Goal: Answer question/provide support

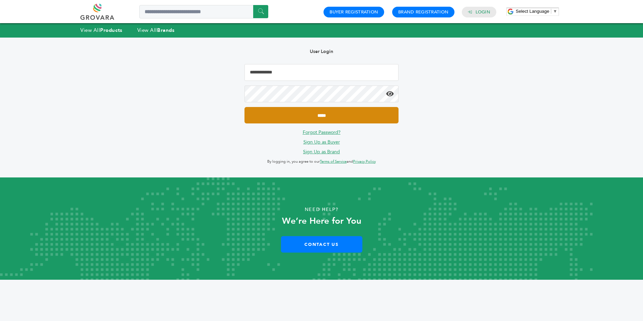
type input "**********"
click at [281, 120] on input "*****" at bounding box center [322, 115] width 154 height 16
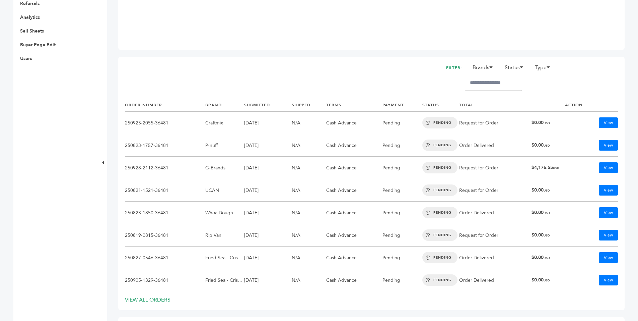
scroll to position [247, 0]
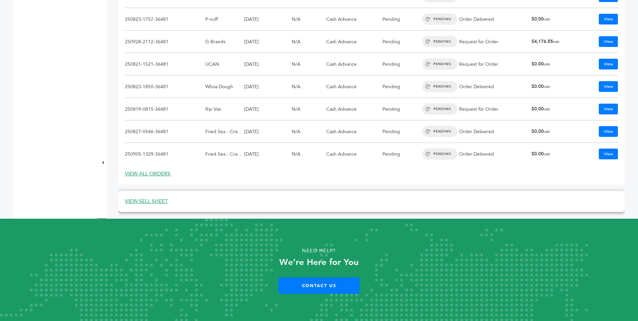
scroll to position [361, 0]
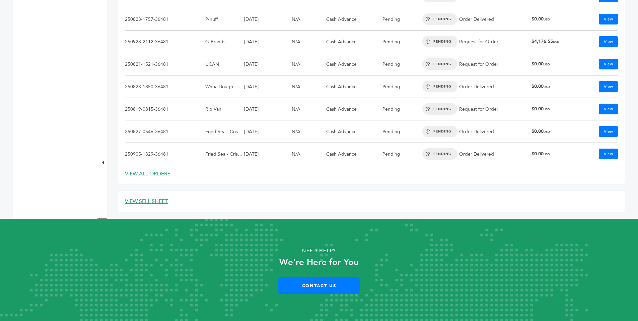
click at [212, 241] on div "Need Help? We’re Here for You Contact Us" at bounding box center [319, 269] width 574 height 61
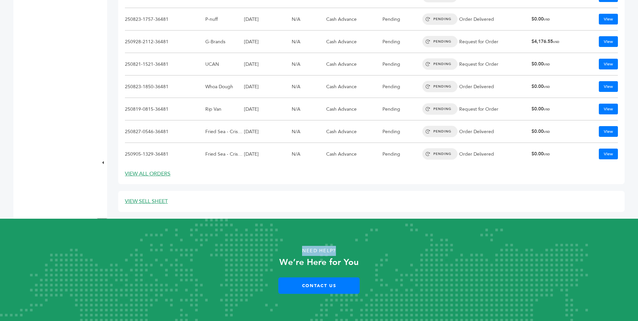
click at [212, 241] on div "Need Help? We’re Here for You Contact Us" at bounding box center [319, 269] width 574 height 61
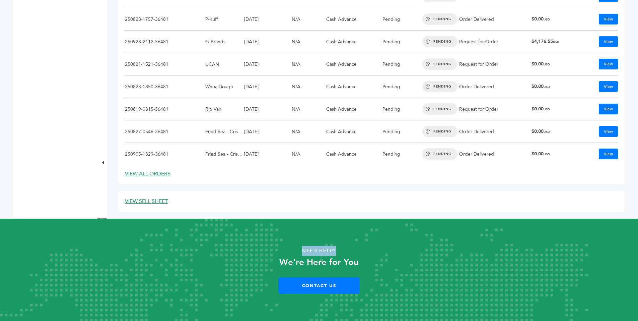
click at [212, 241] on div "Need Help? We’re Here for You Contact Us" at bounding box center [319, 269] width 574 height 61
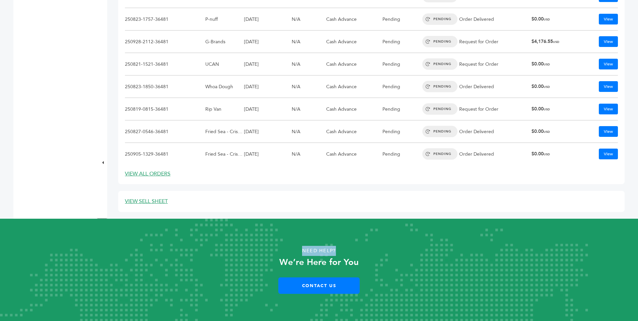
click at [212, 241] on div "Need Help? We’re Here for You Contact Us" at bounding box center [319, 269] width 574 height 61
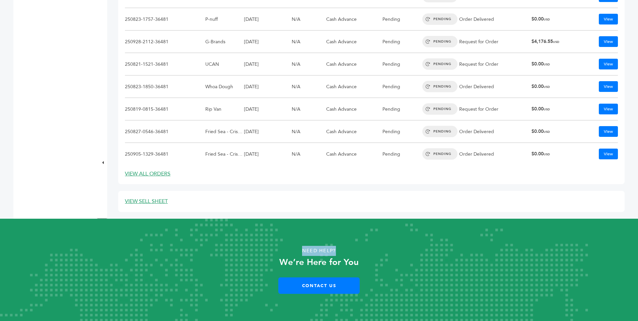
click at [212, 241] on div "Need Help? We’re Here for You Contact Us" at bounding box center [319, 269] width 574 height 61
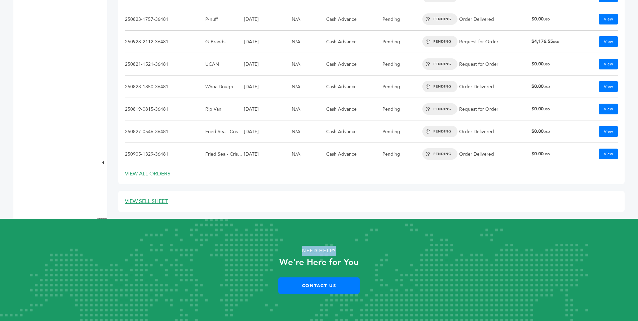
click at [212, 241] on div "Need Help? We’re Here for You Contact Us" at bounding box center [319, 269] width 574 height 61
click at [210, 240] on div "Need Help? We’re Here for You Contact Us" at bounding box center [319, 269] width 574 height 61
drag, startPoint x: 210, startPoint y: 240, endPoint x: 216, endPoint y: 240, distance: 6.0
click at [216, 240] on div "Need Help? We’re Here for You Contact Us" at bounding box center [319, 269] width 574 height 61
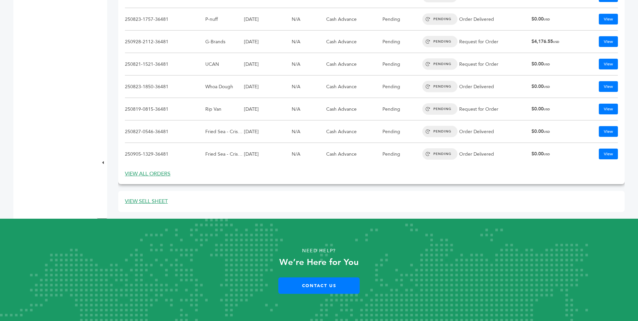
click at [212, 183] on div "ORDERS (14) DISPLAYING 8 OF 14 FILTER: Brands 1 13 4Buddies A1C Drink, Inc. ABC…" at bounding box center [371, 57] width 506 height 253
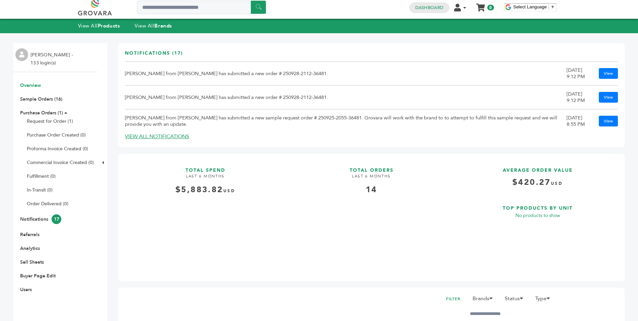
scroll to position [5, 0]
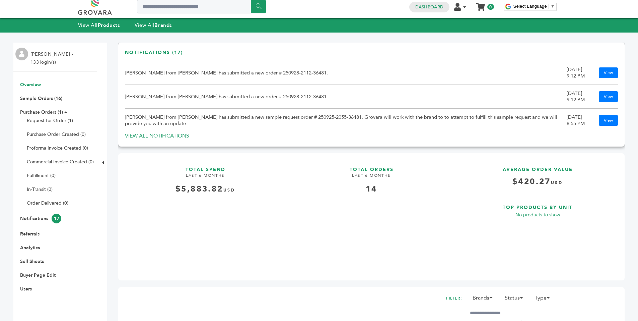
click at [573, 82] on td "28/Sep/2025 9:12 PM" at bounding box center [583, 73] width 32 height 24
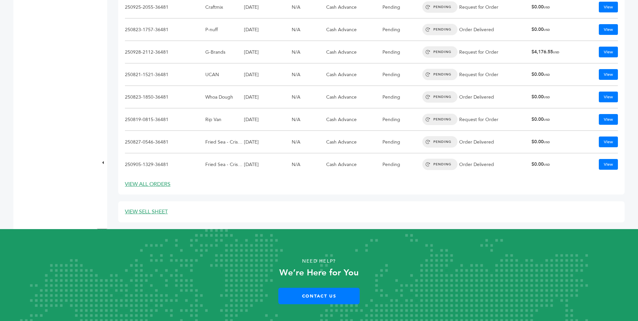
scroll to position [350, 0]
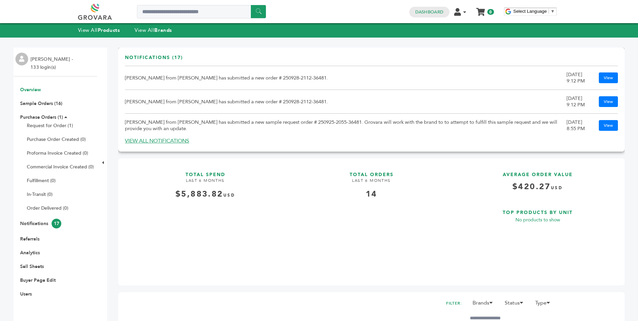
click at [582, 90] on td "28/Sep/2025 9:12 PM" at bounding box center [583, 102] width 32 height 24
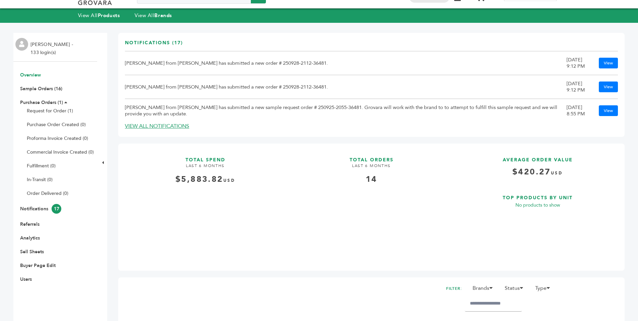
scroll to position [14, 0]
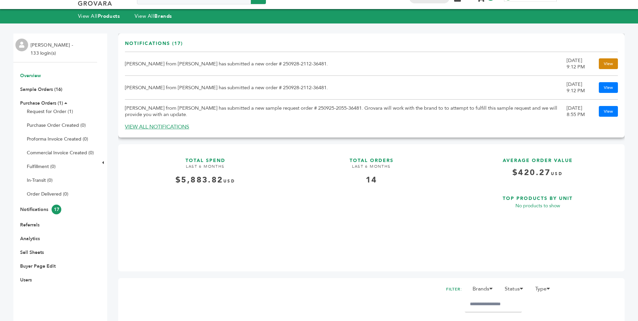
click at [604, 62] on link "View" at bounding box center [608, 63] width 19 height 11
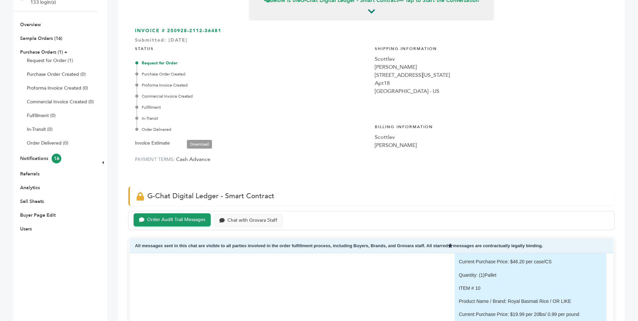
scroll to position [66, 0]
click at [50, 39] on link "Sample Orders (16)" at bounding box center [41, 37] width 42 height 6
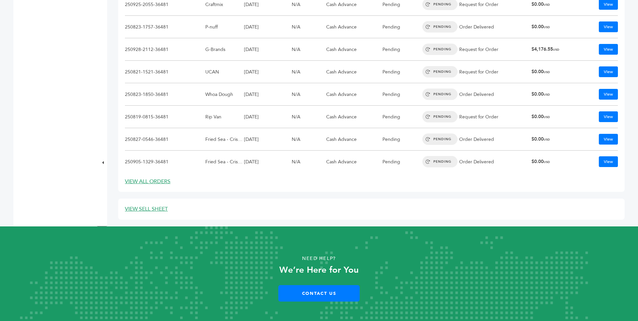
scroll to position [361, 0]
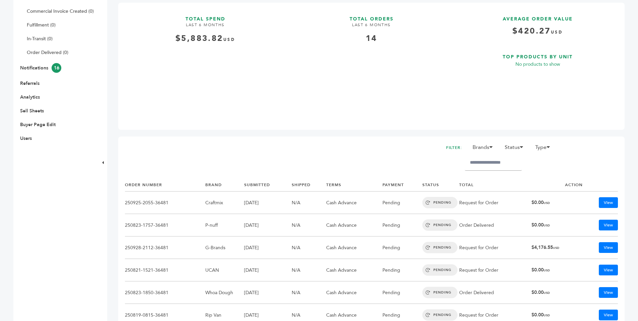
scroll to position [157, 0]
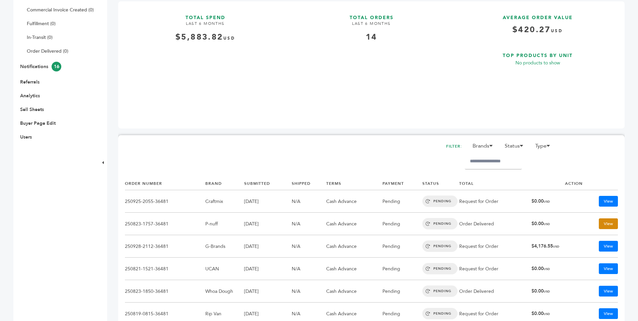
click at [599, 224] on link "View" at bounding box center [608, 223] width 19 height 11
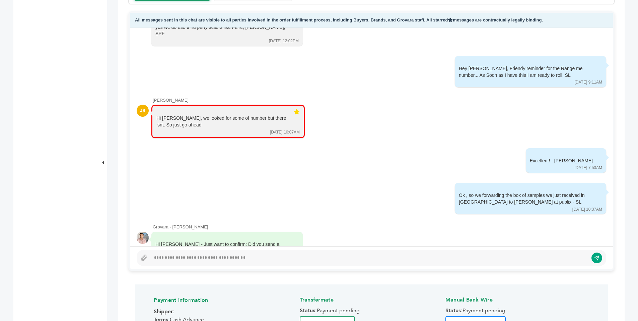
scroll to position [325, 0]
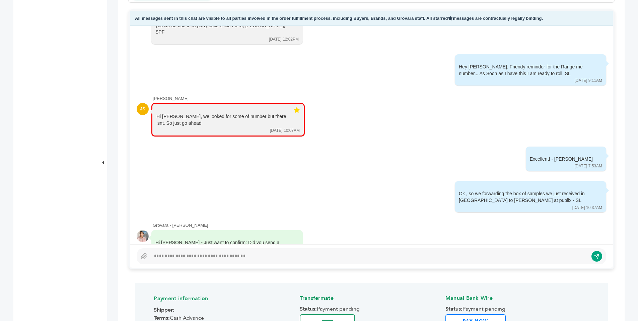
click at [229, 255] on div at bounding box center [369, 256] width 437 height 8
click at [230, 257] on div "*****" at bounding box center [367, 256] width 432 height 8
click at [586, 258] on div "**********" at bounding box center [372, 256] width 470 height 16
click at [590, 258] on icon "submit" at bounding box center [592, 256] width 6 height 6
